Goal: Information Seeking & Learning: Learn about a topic

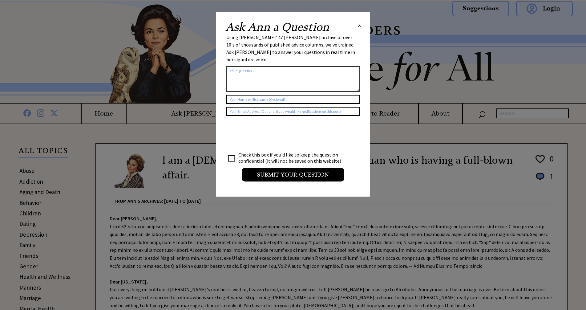
click at [359, 24] on span "X" at bounding box center [359, 25] width 3 height 6
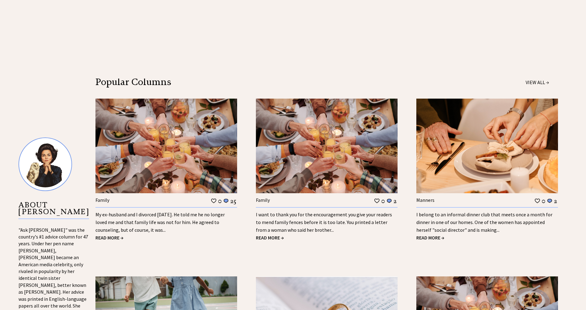
scroll to position [492, 0]
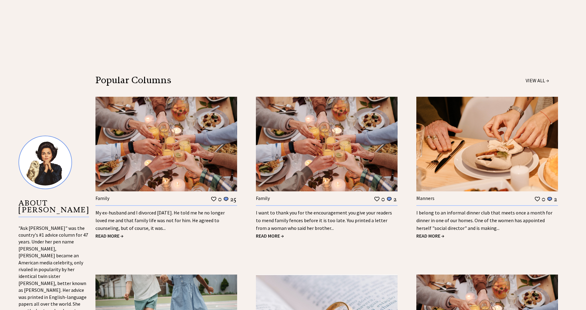
click at [182, 212] on link "My ex-husband and I divorced [DATE]. He told me he no longer loved me and that …" at bounding box center [159, 220] width 129 height 22
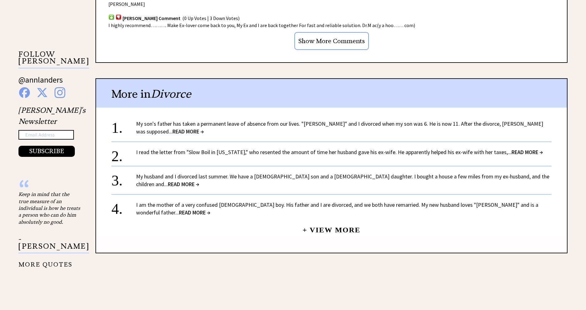
scroll to position [554, 0]
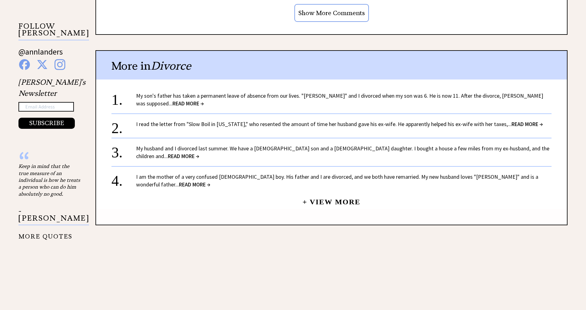
click at [326, 196] on link "+ View More" at bounding box center [331, 198] width 58 height 13
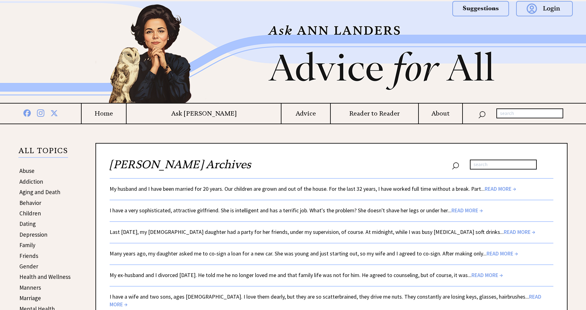
click at [207, 232] on link "Last New Year's Eve, my 15-year-old daughter had a party for her friends, under…" at bounding box center [322, 231] width 425 height 7
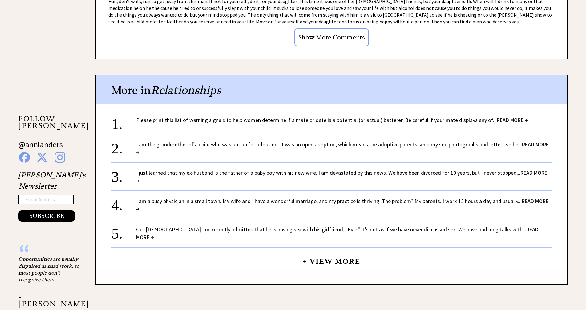
scroll to position [523, 0]
